Goal: Information Seeking & Learning: Understand process/instructions

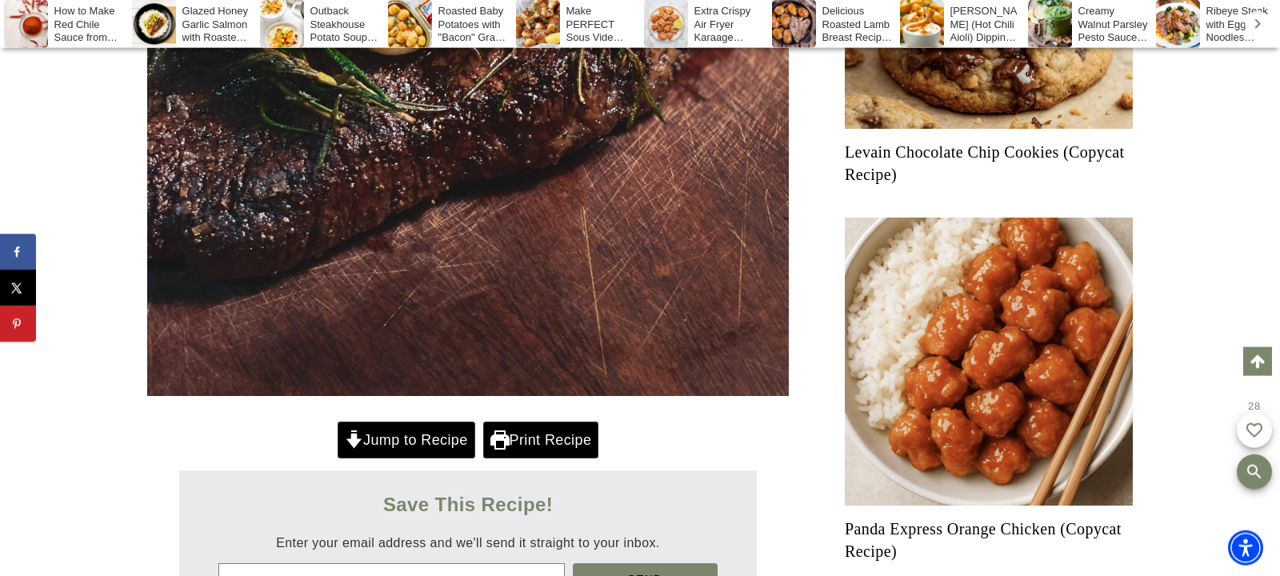
scroll to position [896, 0]
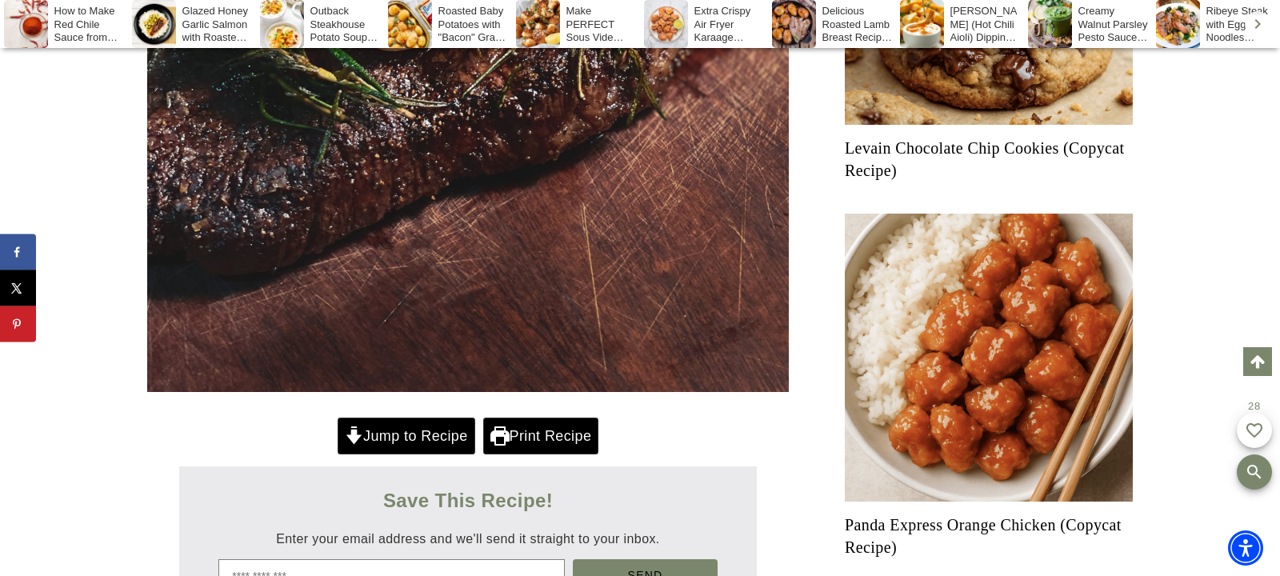
click at [458, 431] on link "Jump to Recipe" at bounding box center [407, 436] width 138 height 37
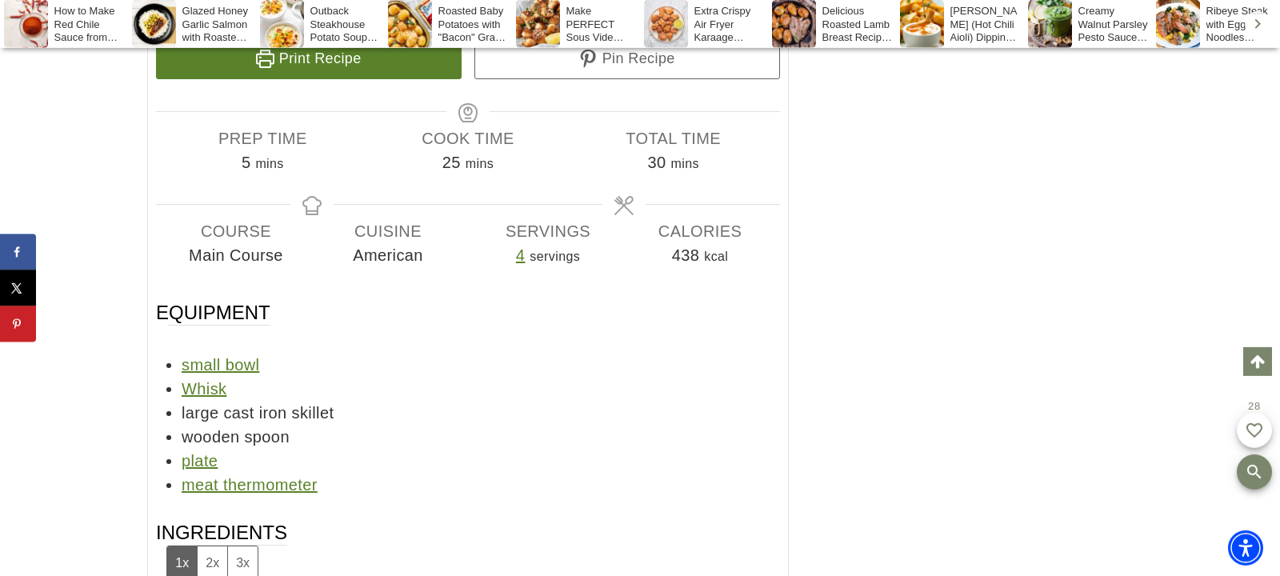
scroll to position [12738, 0]
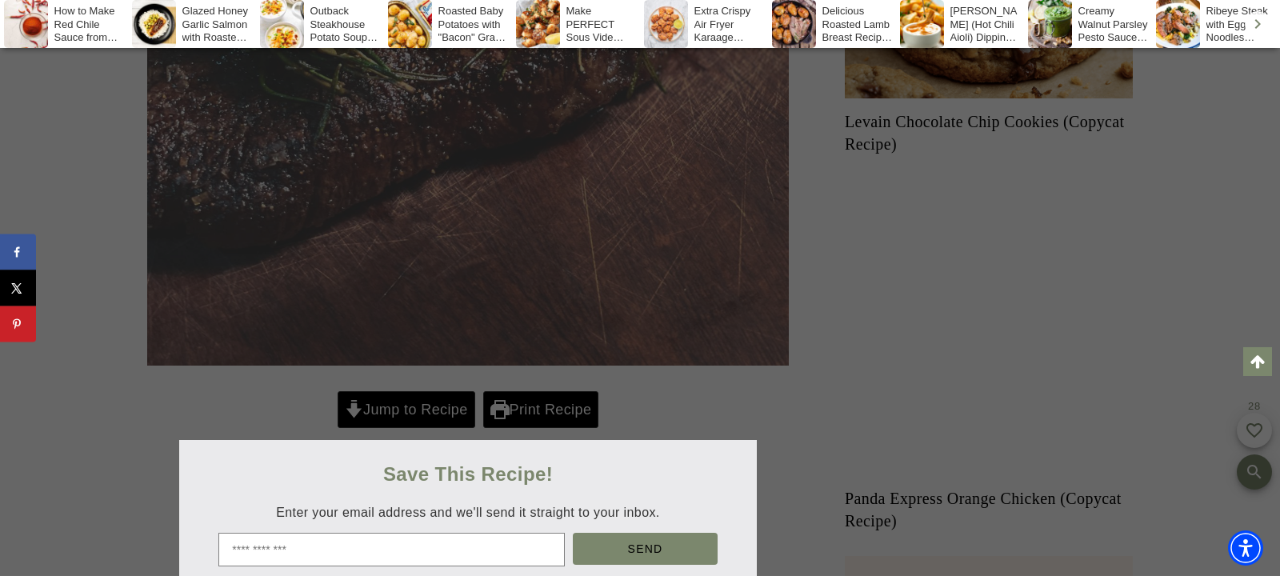
scroll to position [952, 0]
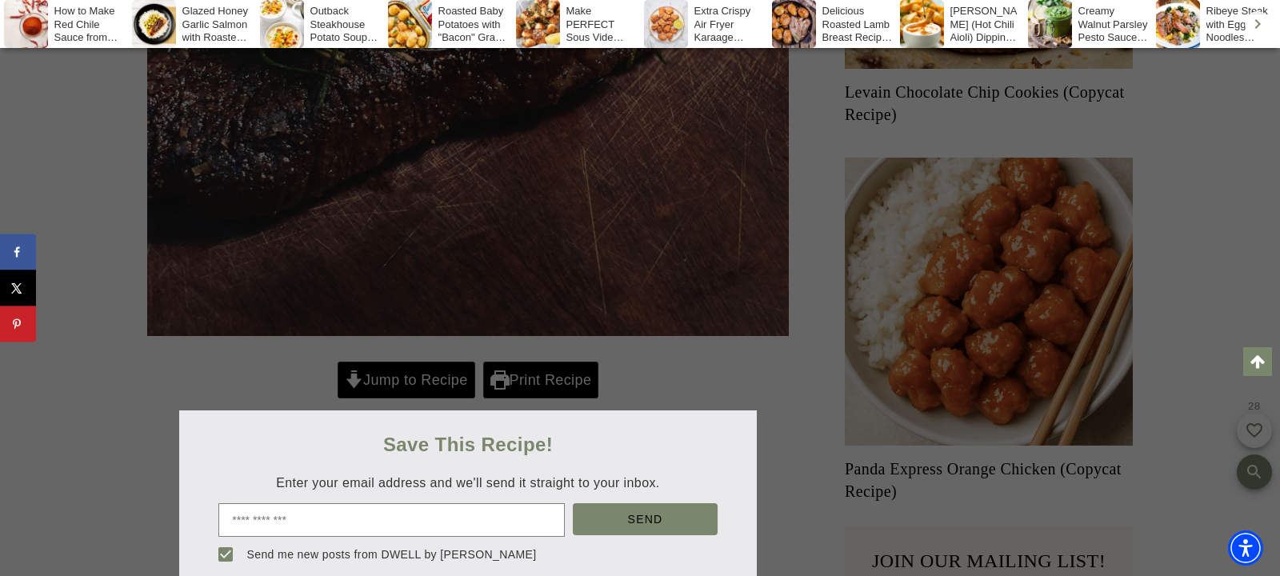
click at [429, 376] on div at bounding box center [640, 288] width 1280 height 576
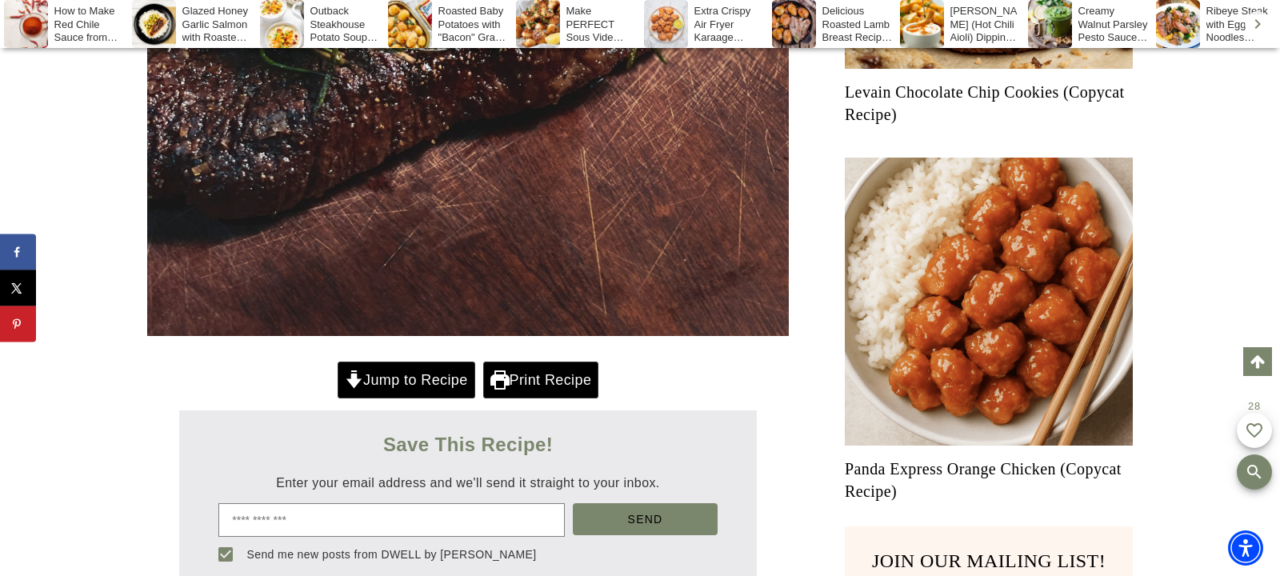
click at [429, 376] on link "Jump to Recipe" at bounding box center [407, 380] width 138 height 37
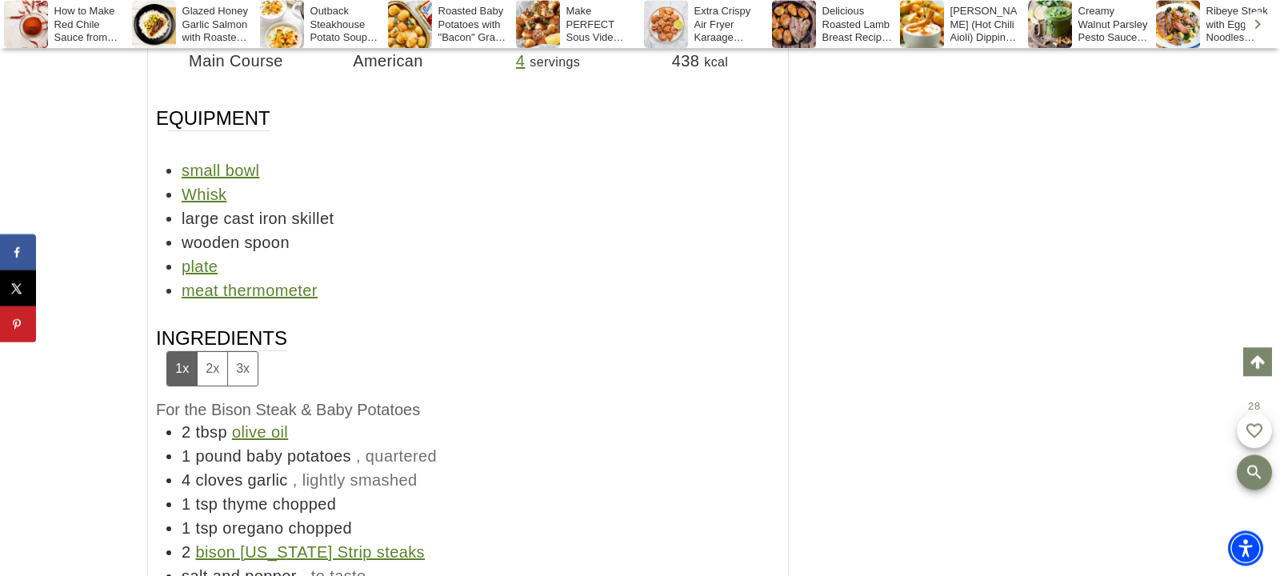
scroll to position [12962, 0]
